Goal: Information Seeking & Learning: Learn about a topic

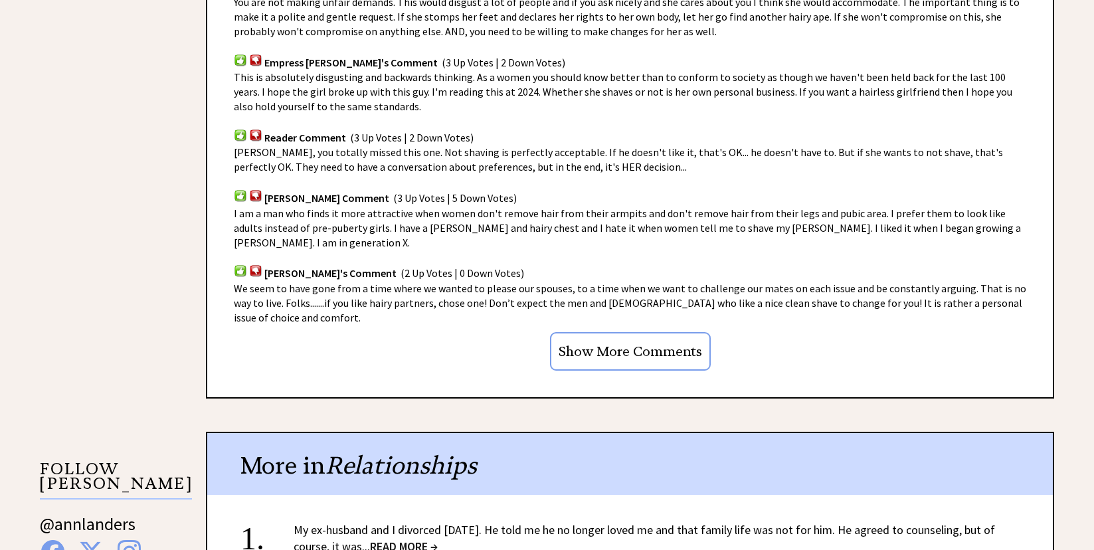
scroll to position [930, 0]
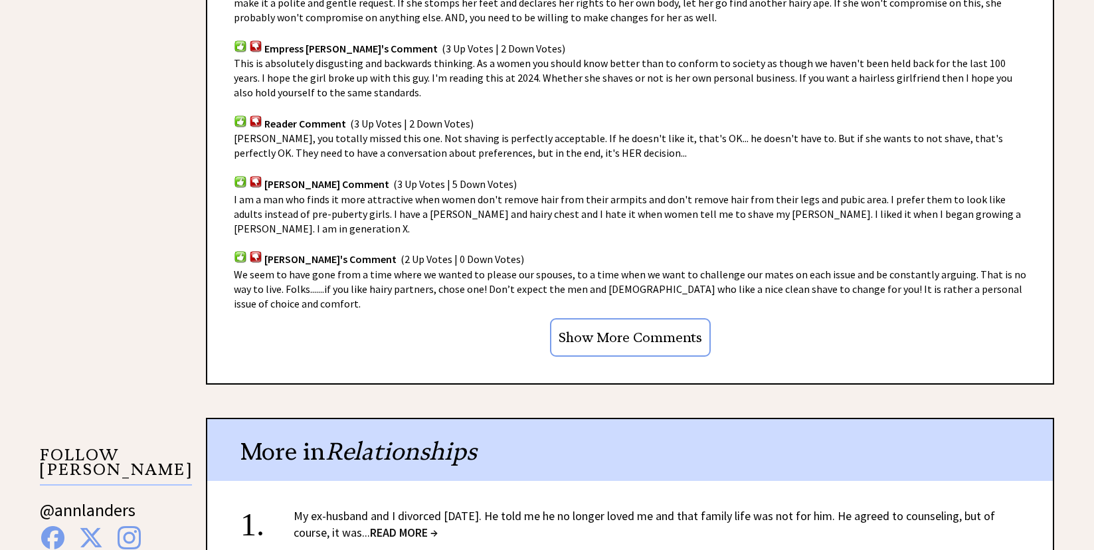
click at [401, 252] on span "(2 Up Votes | 0 Down Votes)" at bounding box center [463, 258] width 124 height 13
click at [238, 250] on img at bounding box center [240, 256] width 13 height 13
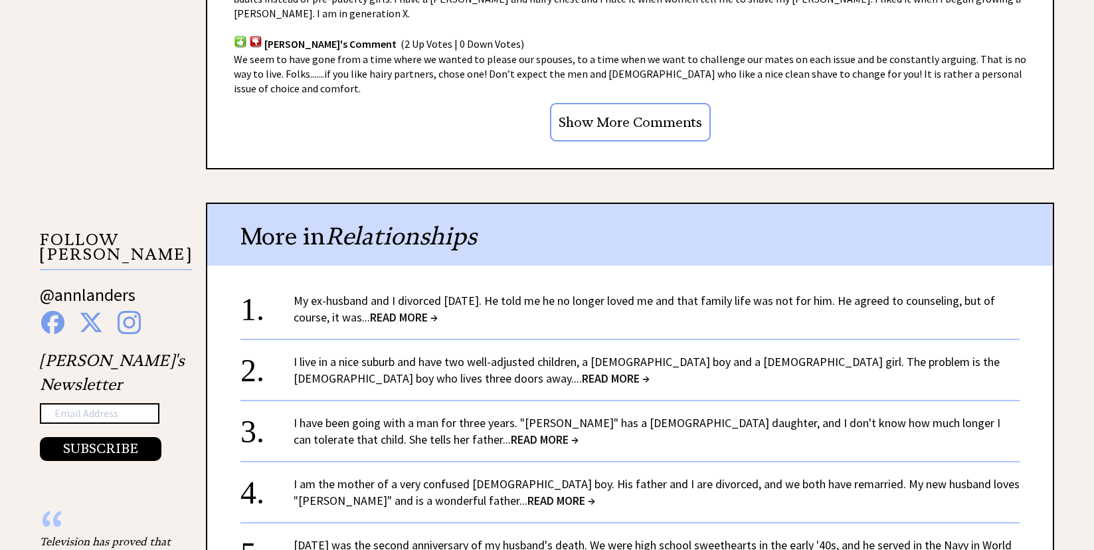
scroll to position [1196, 0]
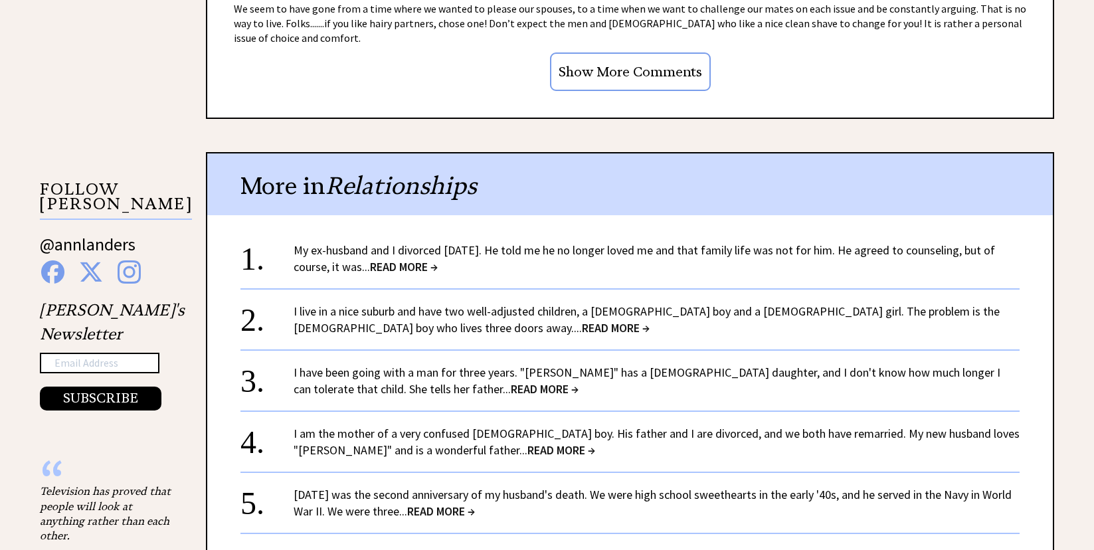
click at [414, 259] on span "READ MORE →" at bounding box center [404, 266] width 68 height 15
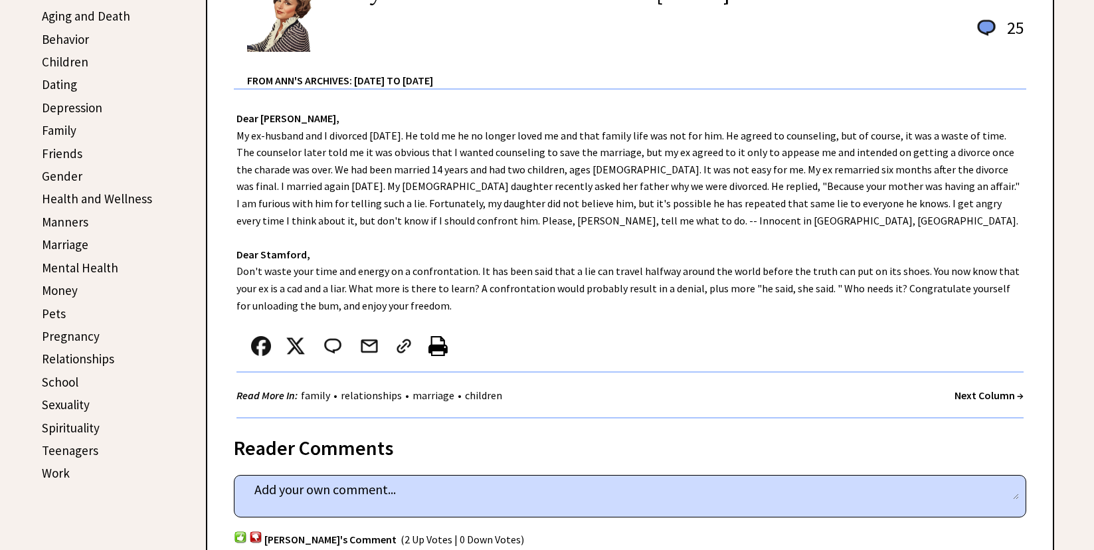
scroll to position [399, 0]
click at [72, 409] on link "Sexuality" at bounding box center [66, 404] width 48 height 16
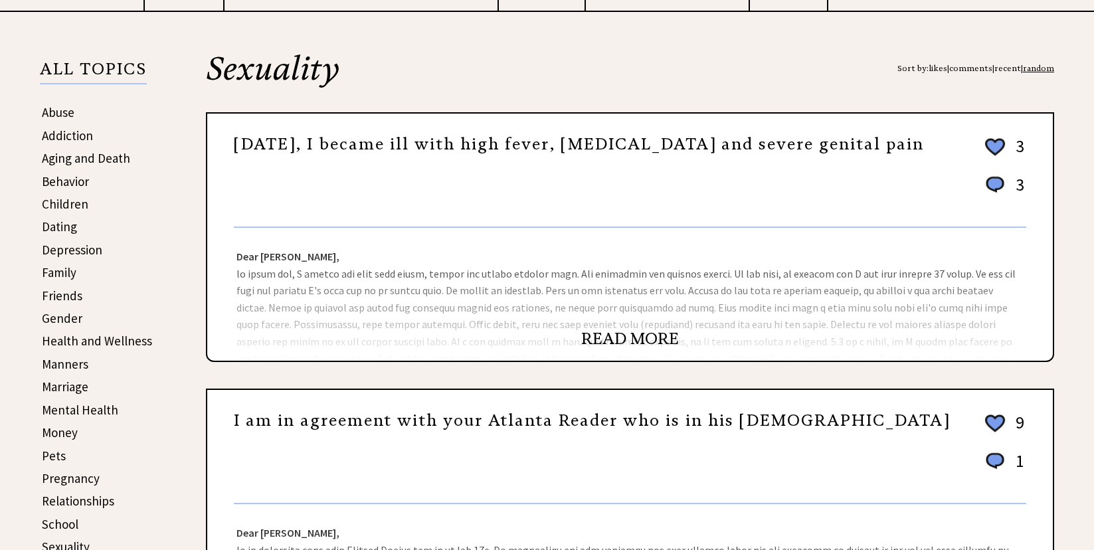
scroll to position [266, 0]
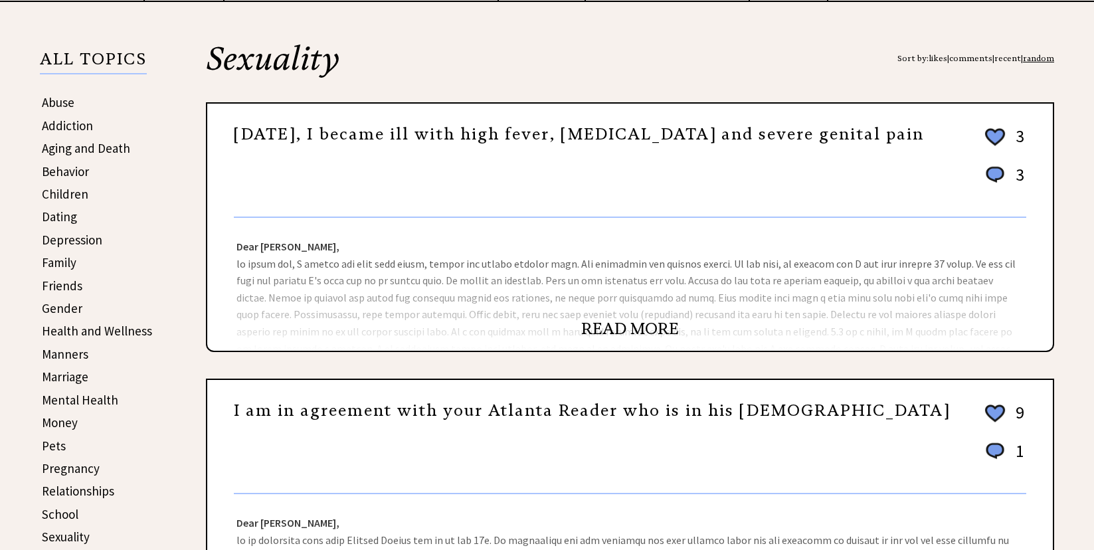
click at [626, 326] on link "READ MORE" at bounding box center [630, 329] width 98 height 20
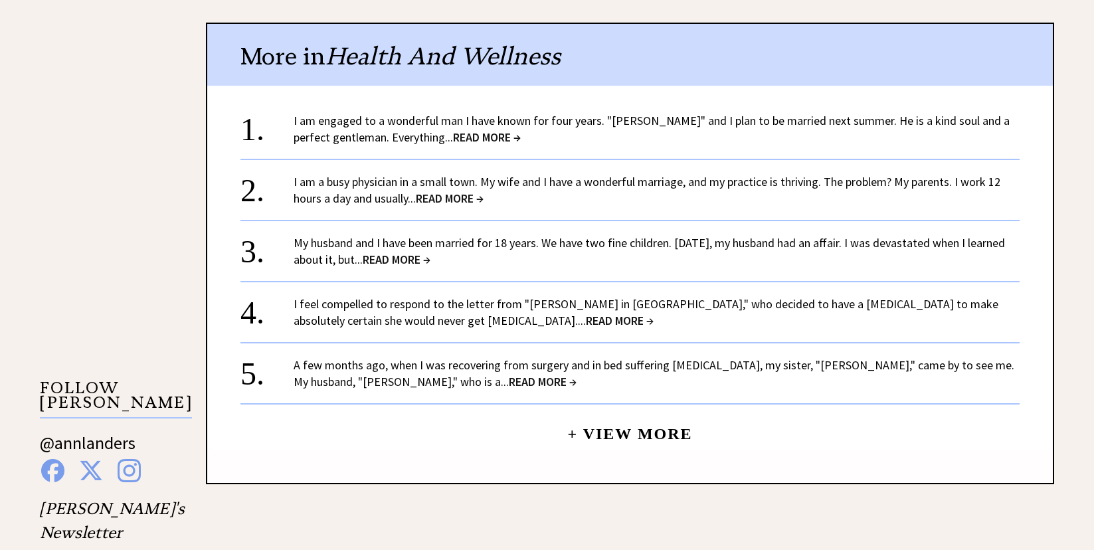
scroll to position [996, 0]
click at [462, 136] on span "READ MORE →" at bounding box center [487, 137] width 68 height 15
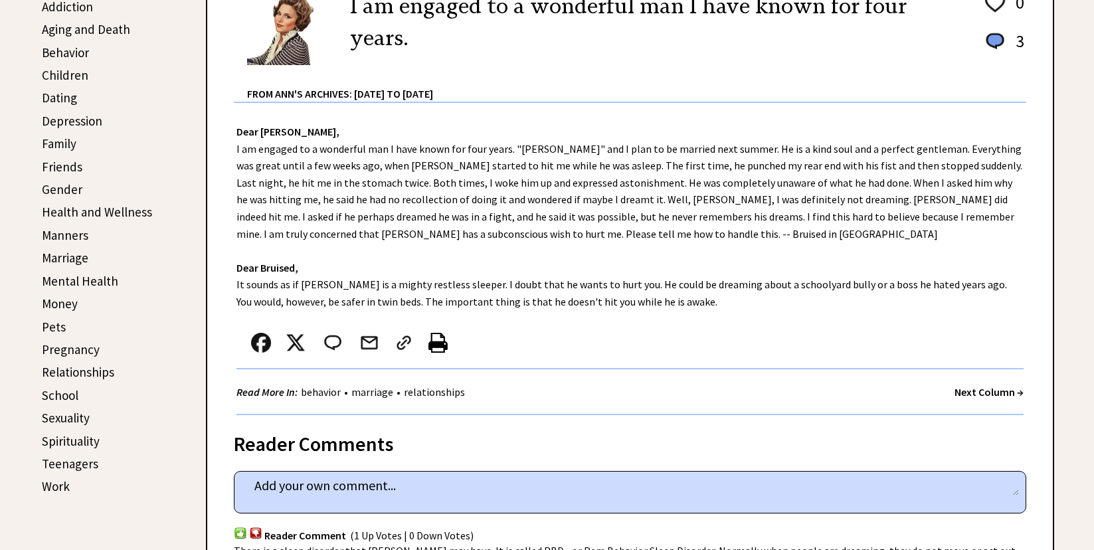
scroll to position [332, 0]
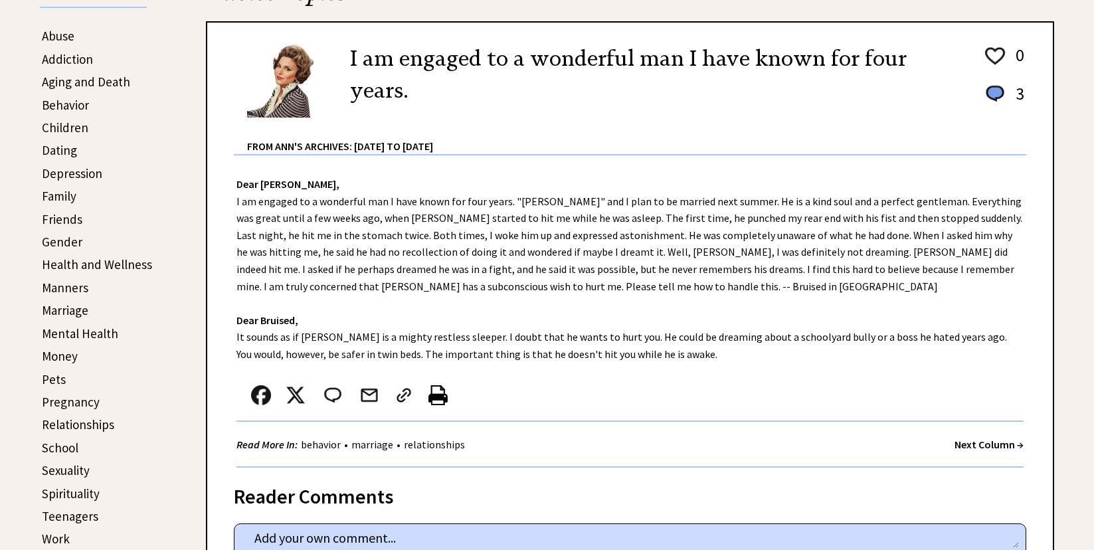
click at [73, 62] on link "Addiction" at bounding box center [67, 59] width 51 height 16
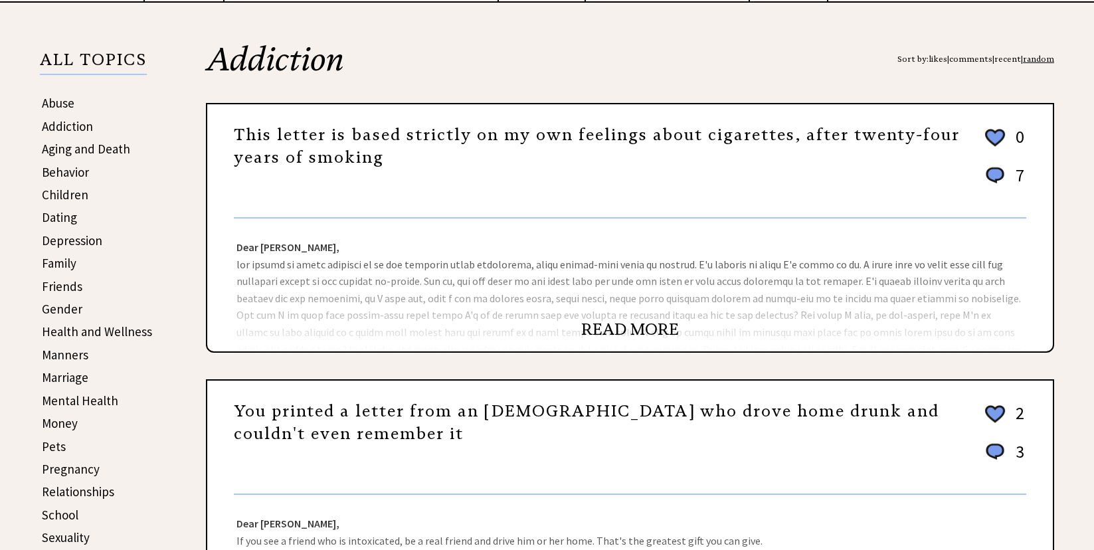
scroll to position [266, 0]
click at [623, 333] on link "READ MORE" at bounding box center [630, 329] width 98 height 20
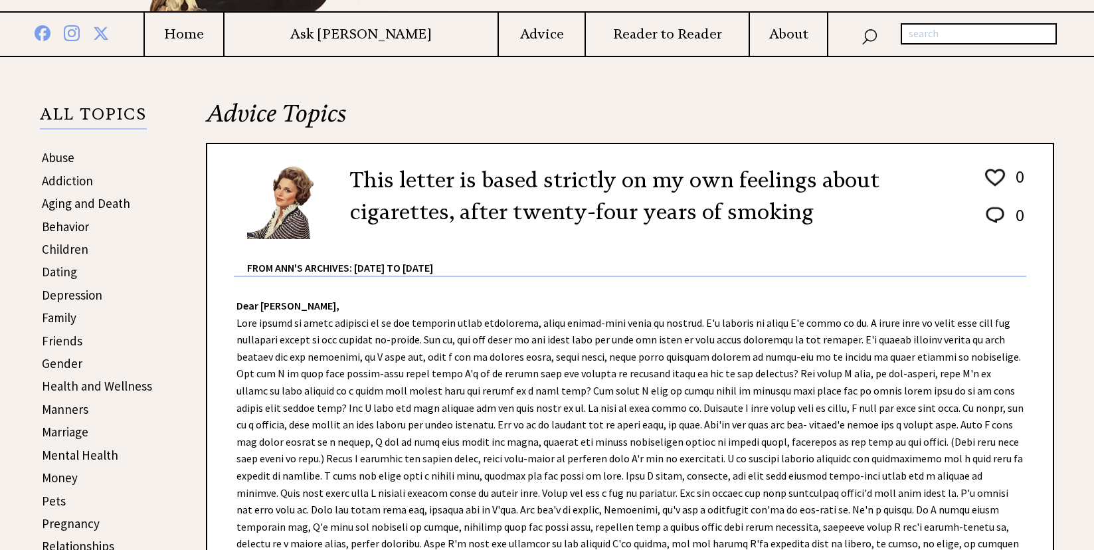
scroll to position [66, 0]
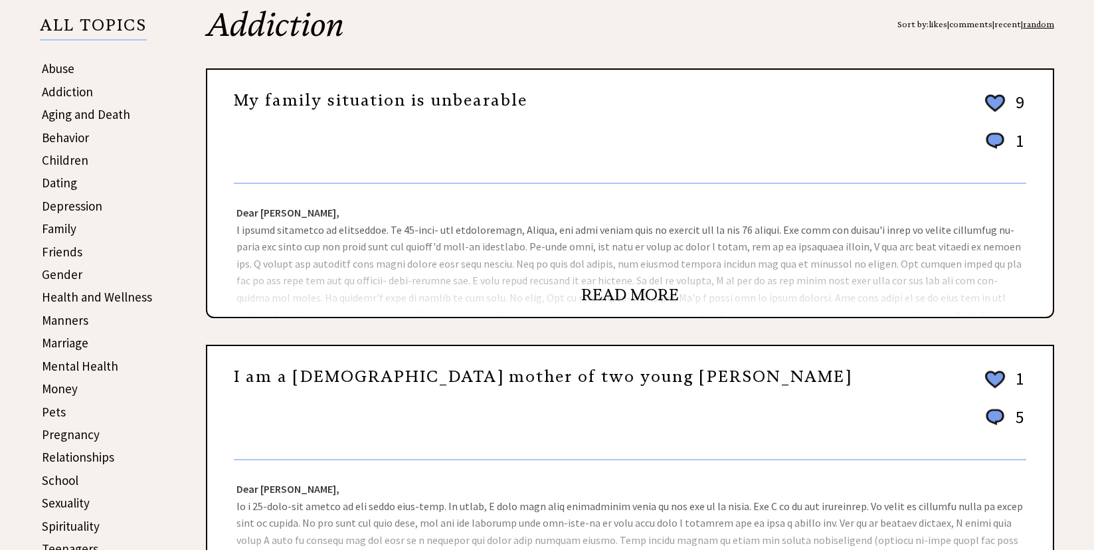
scroll to position [332, 0]
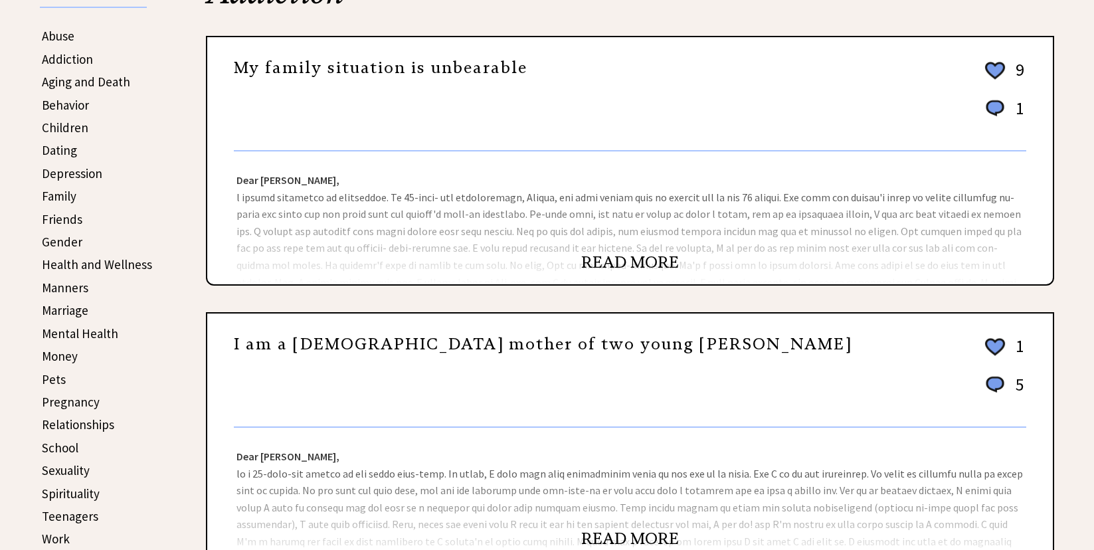
click at [50, 381] on link "Pets" at bounding box center [54, 379] width 24 height 16
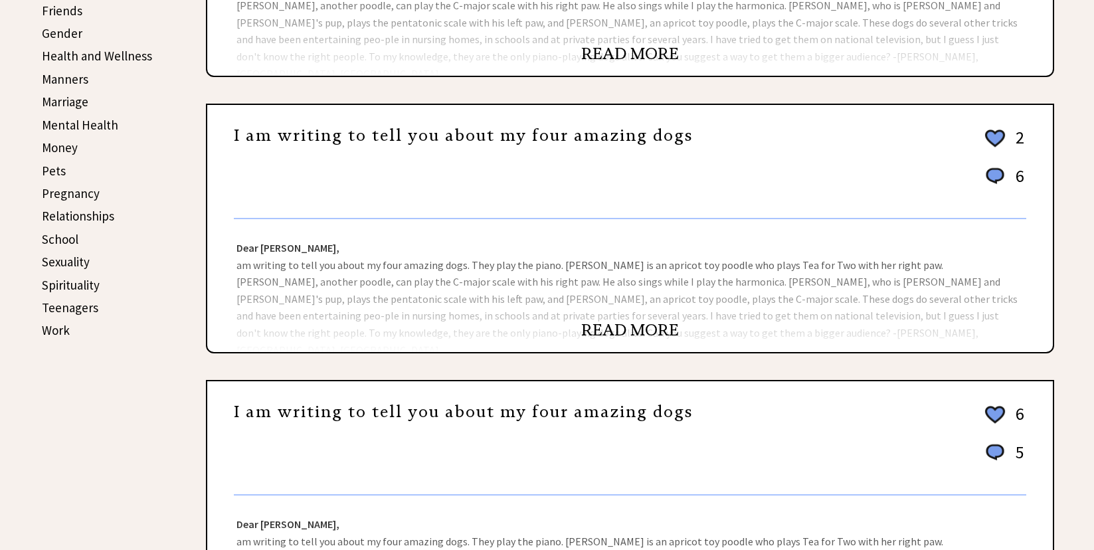
scroll to position [332, 0]
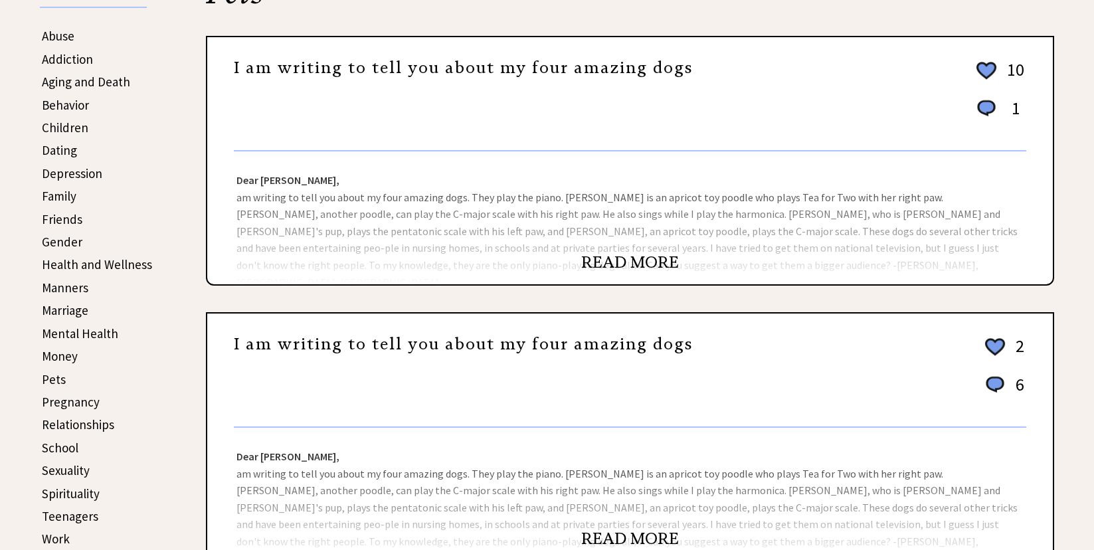
click at [619, 260] on link "READ MORE" at bounding box center [630, 262] width 98 height 20
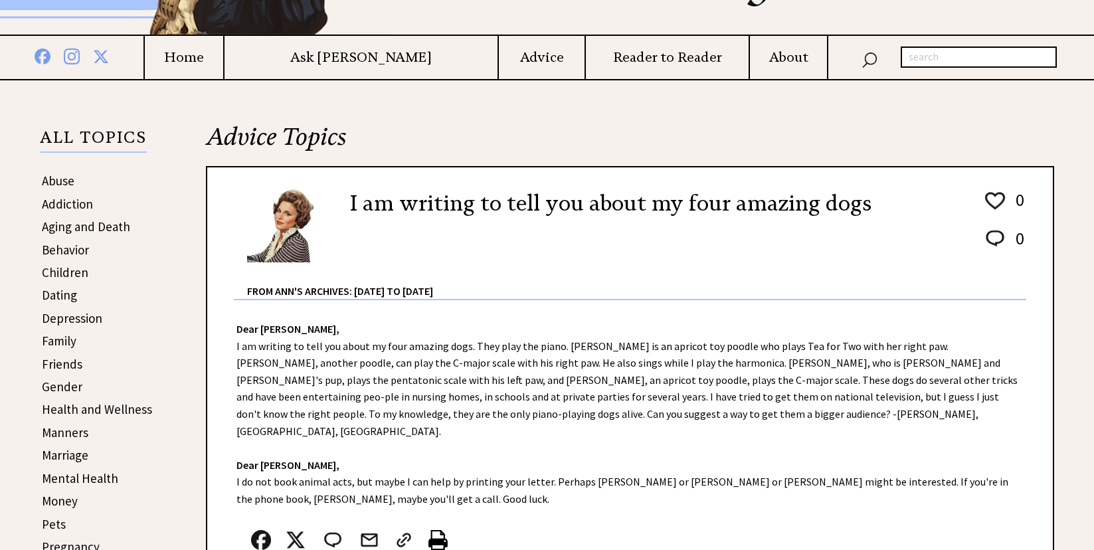
scroll to position [332, 0]
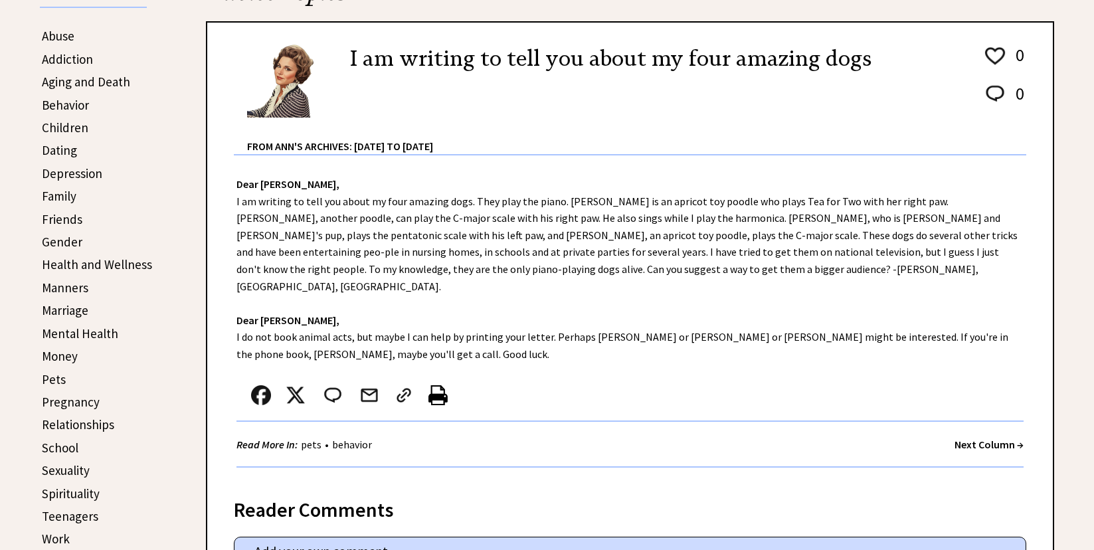
click at [60, 179] on link "Depression" at bounding box center [72, 173] width 60 height 16
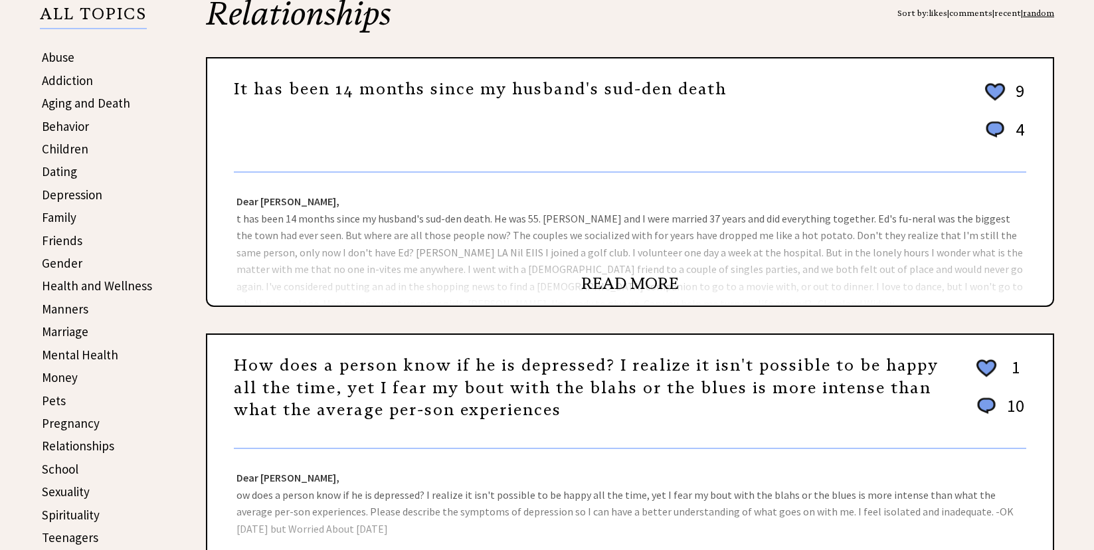
scroll to position [332, 0]
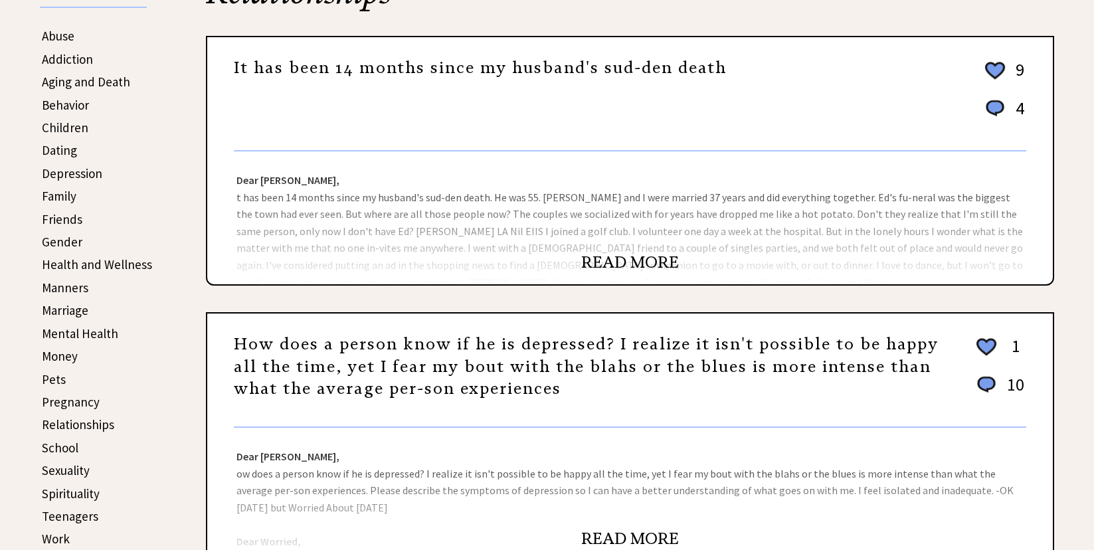
click at [617, 260] on link "READ MORE" at bounding box center [630, 262] width 98 height 20
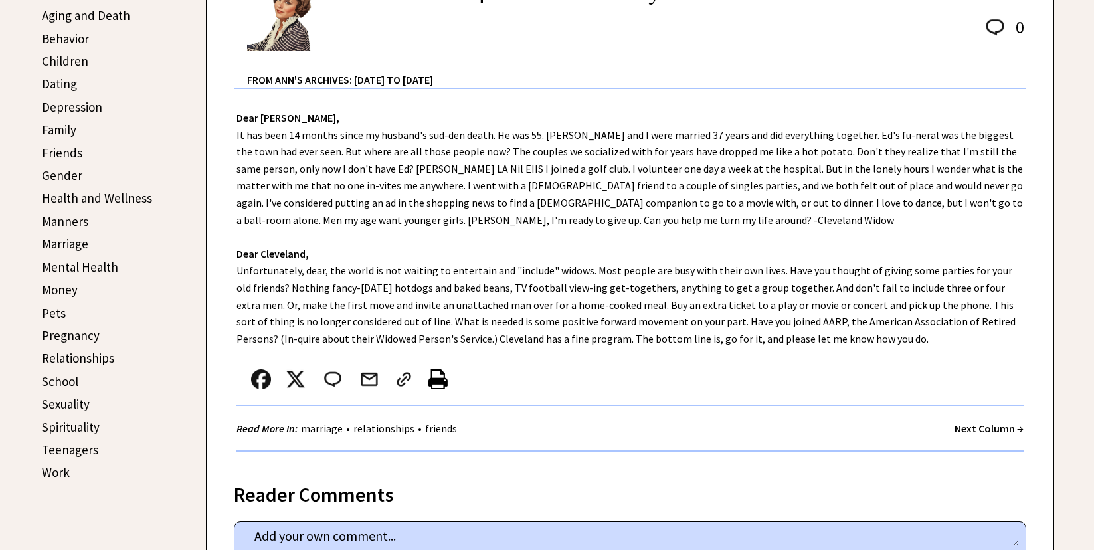
scroll to position [332, 0]
